Goal: Information Seeking & Learning: Learn about a topic

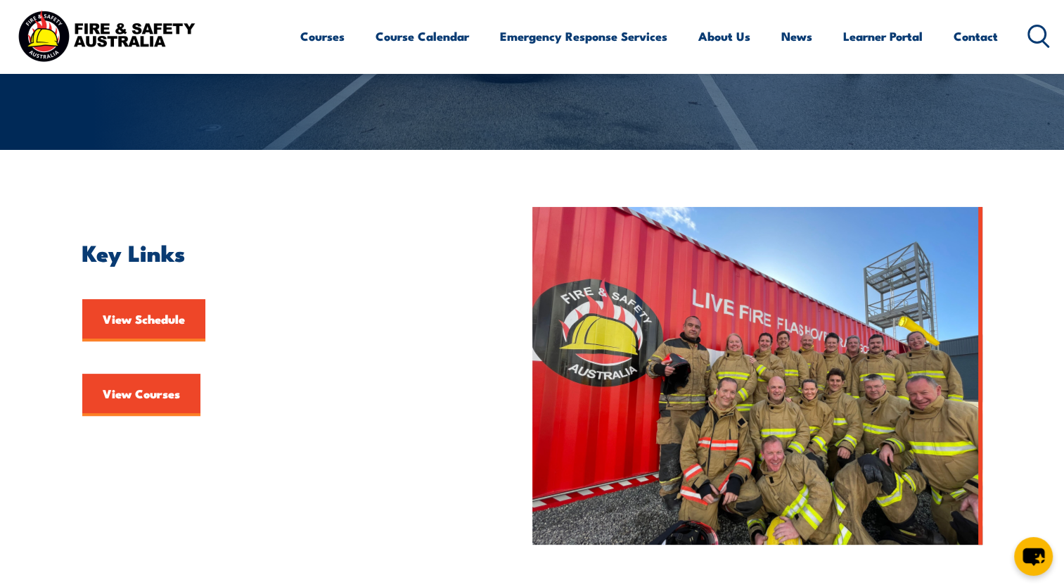
scroll to position [281, 0]
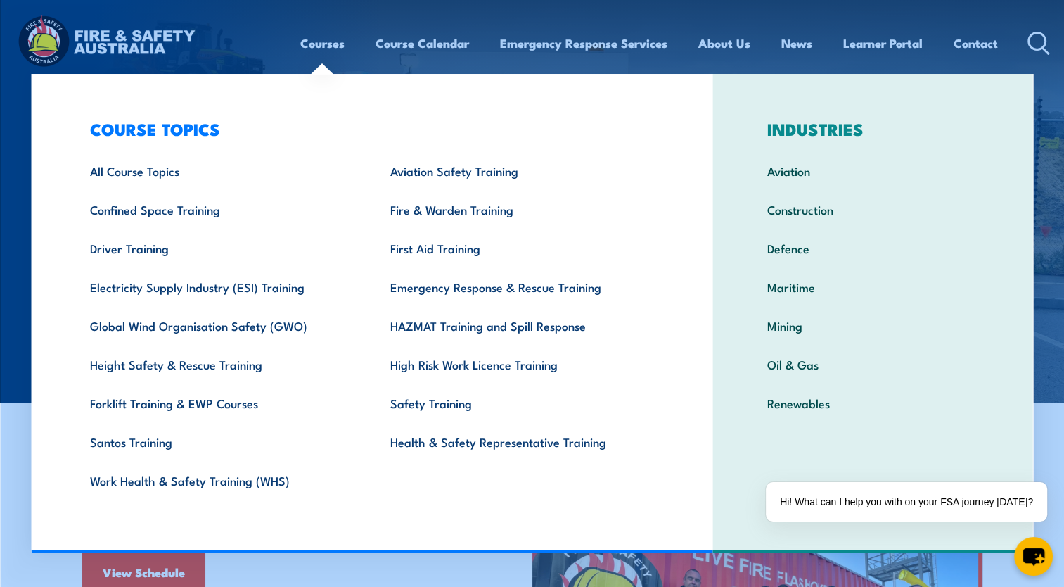
click at [323, 42] on link "Courses" at bounding box center [322, 43] width 44 height 37
